Goal: Check status

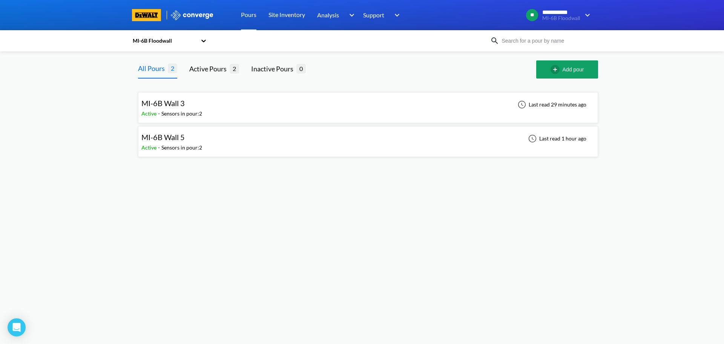
click at [254, 143] on div "MI-6B Wall 5 Active - Sensors in pour: 2 Last read 1 hour ago" at bounding box center [367, 141] width 453 height 24
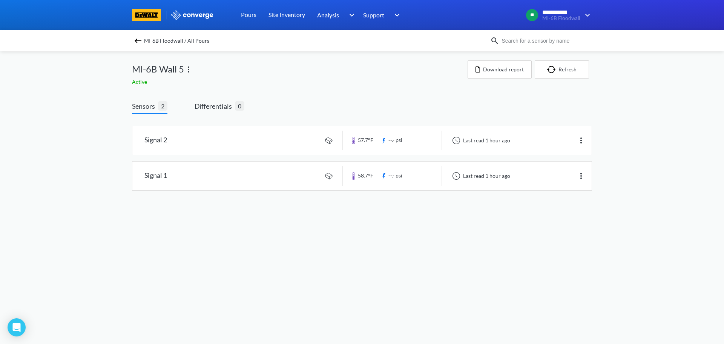
click at [135, 39] on img at bounding box center [138, 40] width 9 height 9
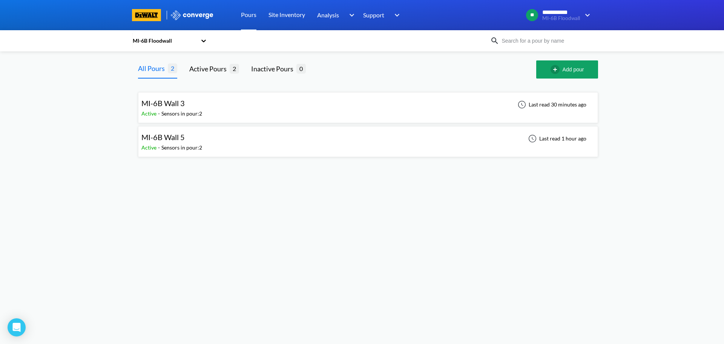
click at [186, 108] on div "MI-6B Wall 3" at bounding box center [171, 103] width 61 height 12
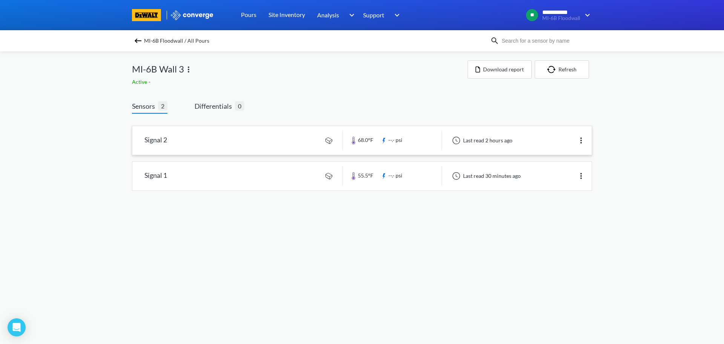
click at [273, 139] on link at bounding box center [361, 140] width 459 height 29
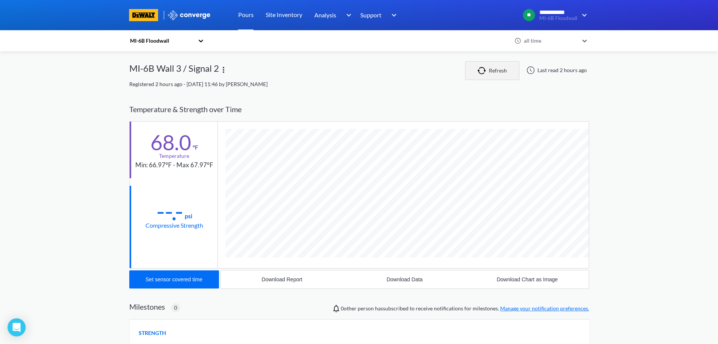
click at [486, 69] on img "button" at bounding box center [483, 71] width 11 height 8
